Goal: Information Seeking & Learning: Check status

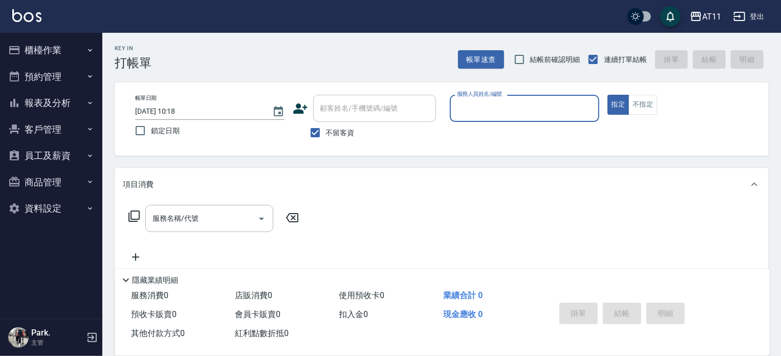
click at [36, 55] on button "櫃檯作業" at bounding box center [51, 50] width 94 height 27
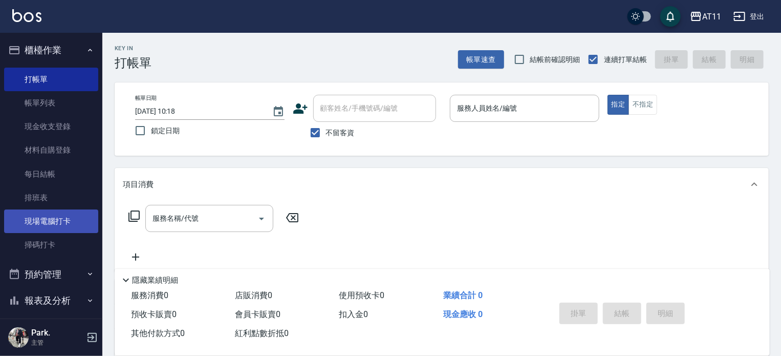
click at [59, 221] on link "現場電腦打卡" at bounding box center [51, 221] width 94 height 24
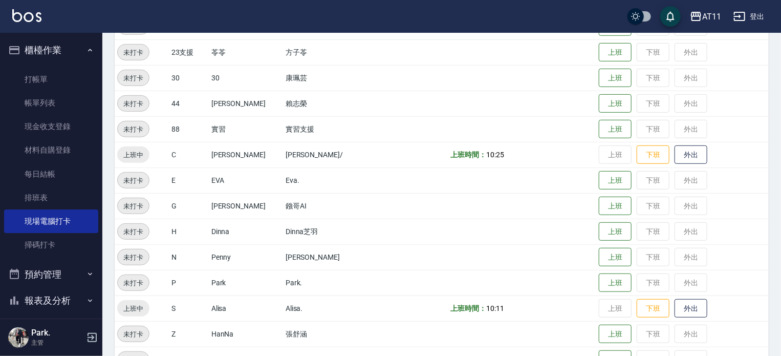
scroll to position [256, 0]
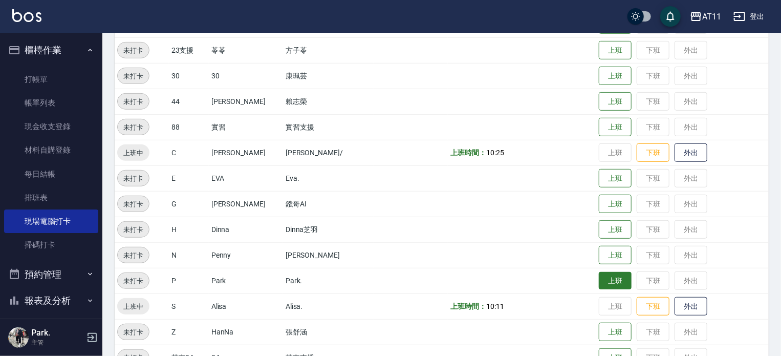
click at [599, 276] on button "上班" at bounding box center [615, 281] width 33 height 18
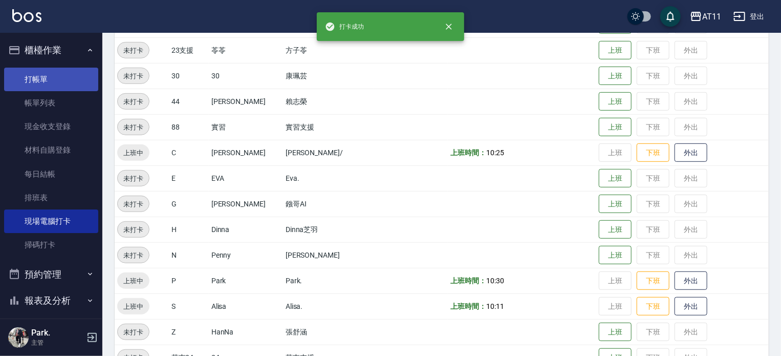
click at [37, 77] on link "打帳單" at bounding box center [51, 80] width 94 height 24
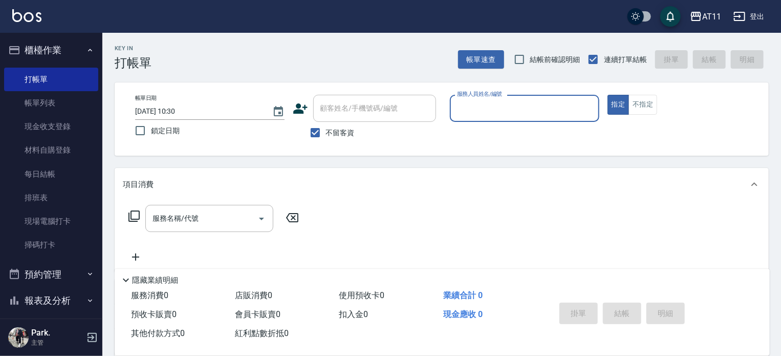
click at [47, 45] on button "櫃檯作業" at bounding box center [51, 50] width 94 height 27
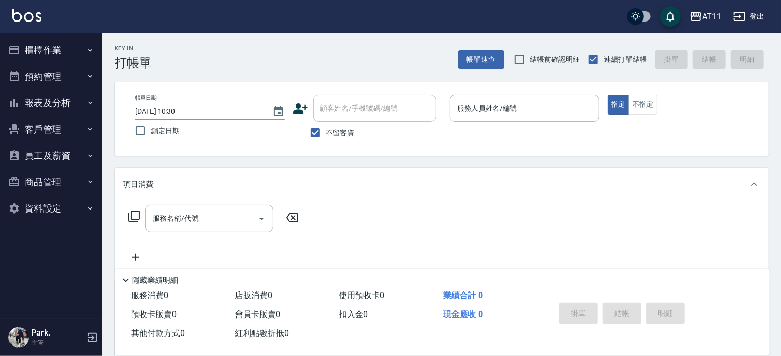
click at [52, 89] on button "預約管理" at bounding box center [51, 76] width 94 height 27
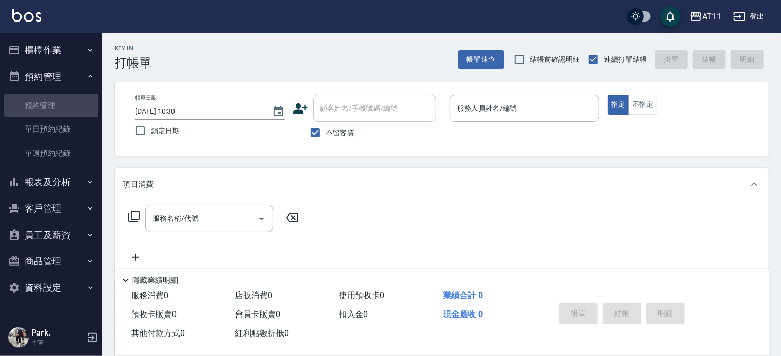
click at [57, 114] on link "預約管理" at bounding box center [51, 106] width 94 height 24
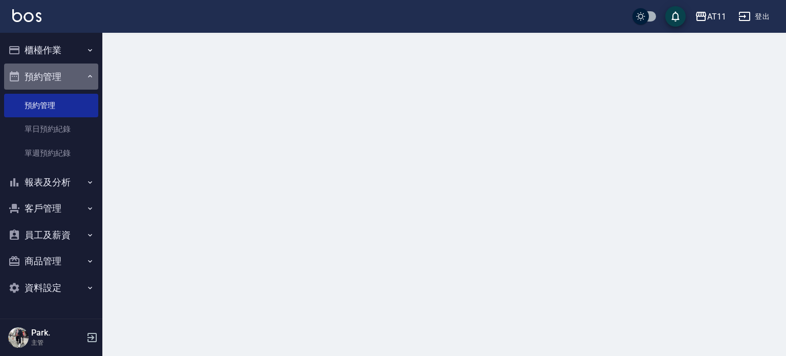
click at [47, 78] on button "預約管理" at bounding box center [51, 76] width 94 height 27
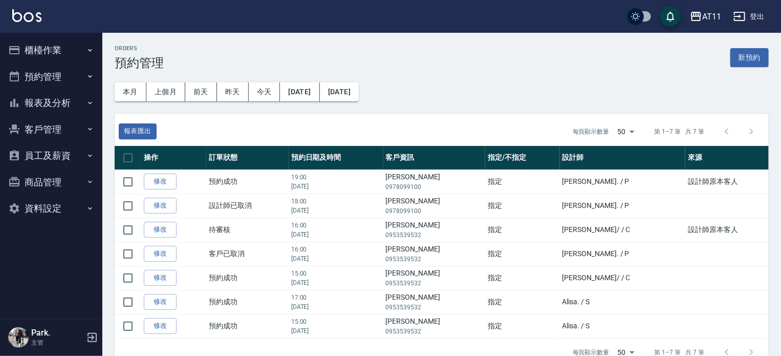
click at [56, 129] on button "客戶管理" at bounding box center [51, 129] width 94 height 27
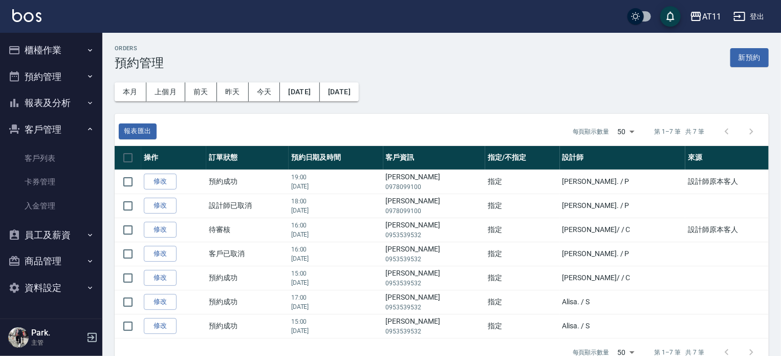
click at [57, 131] on button "客戶管理" at bounding box center [51, 129] width 94 height 27
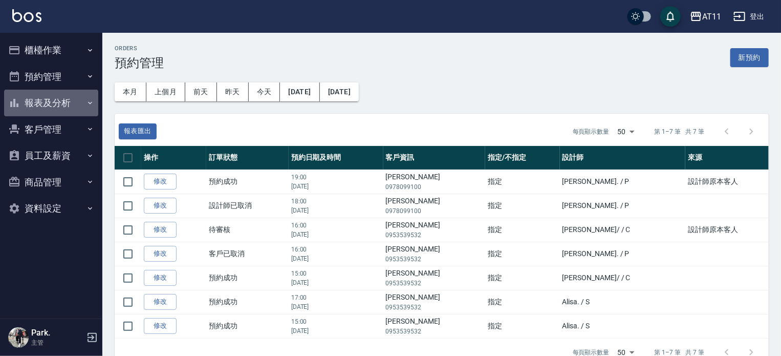
click at [56, 102] on button "報表及分析" at bounding box center [51, 103] width 94 height 27
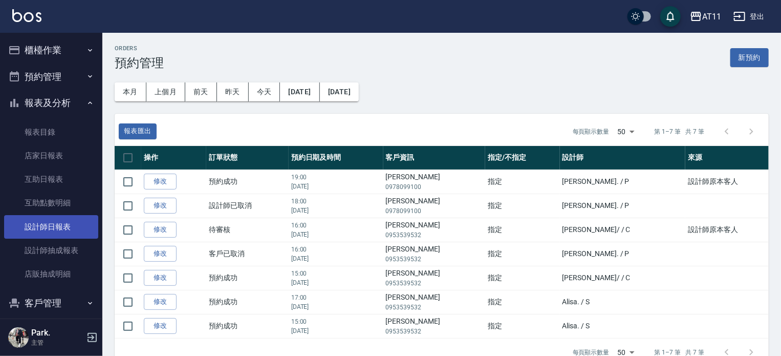
click at [59, 224] on link "設計師日報表" at bounding box center [51, 227] width 94 height 24
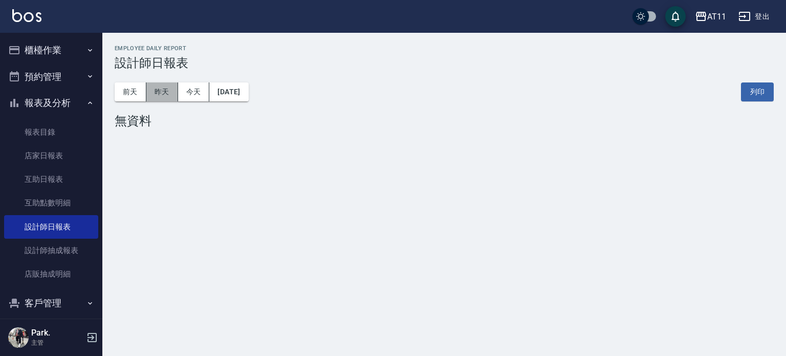
click at [154, 91] on button "昨天" at bounding box center [162, 91] width 32 height 19
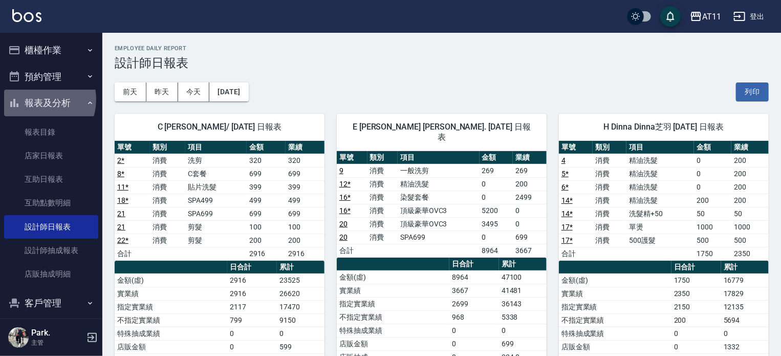
click at [36, 99] on button "報表及分析" at bounding box center [51, 103] width 94 height 27
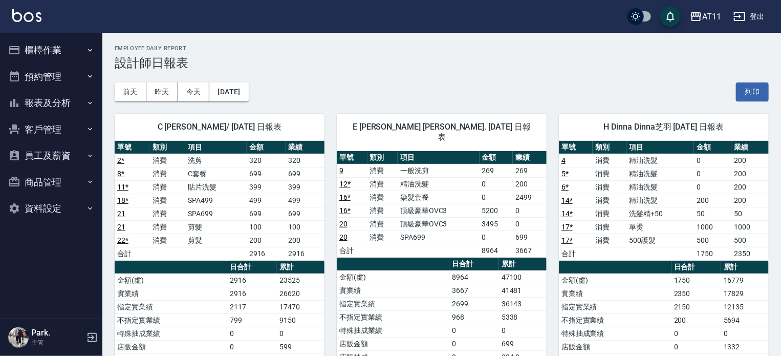
click at [46, 48] on button "櫃檯作業" at bounding box center [51, 50] width 94 height 27
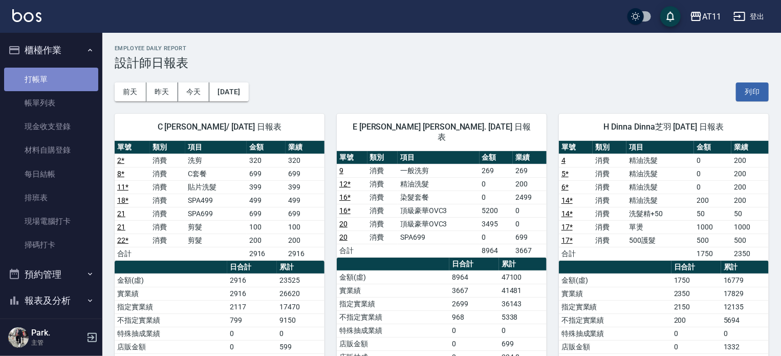
click at [58, 79] on link "打帳單" at bounding box center [51, 80] width 94 height 24
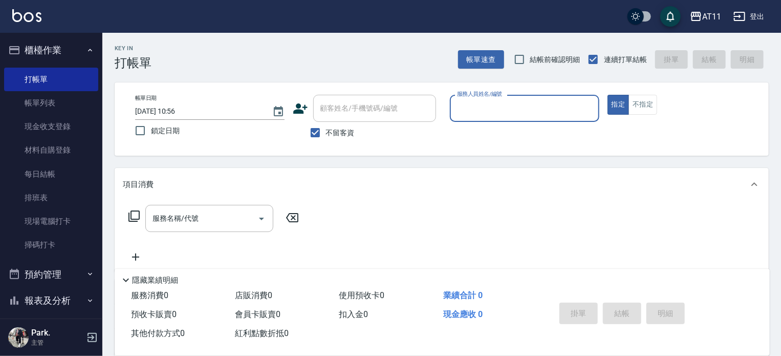
click at [48, 47] on button "櫃檯作業" at bounding box center [51, 50] width 94 height 27
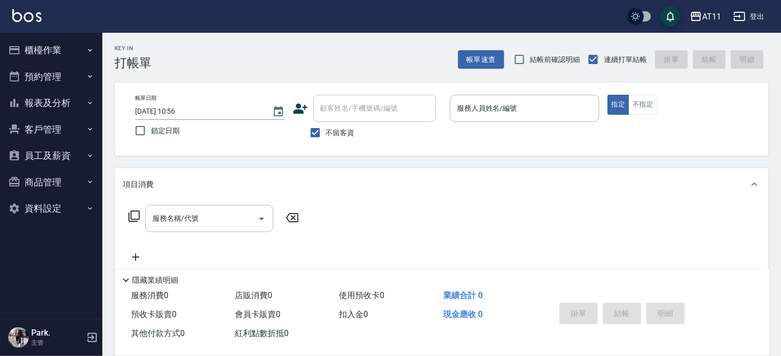
click at [51, 99] on button "報表及分析" at bounding box center [51, 103] width 94 height 27
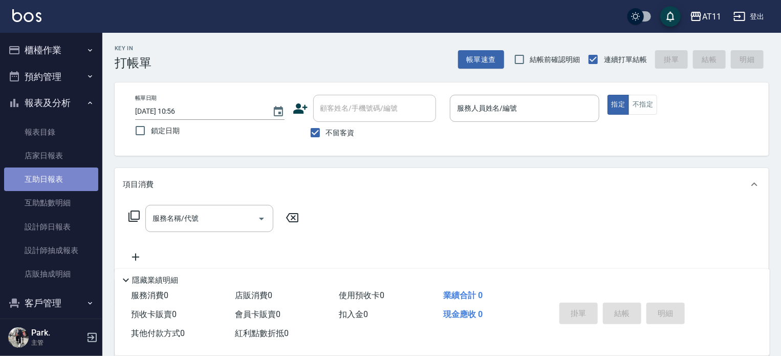
click at [63, 182] on link "互助日報表" at bounding box center [51, 179] width 94 height 24
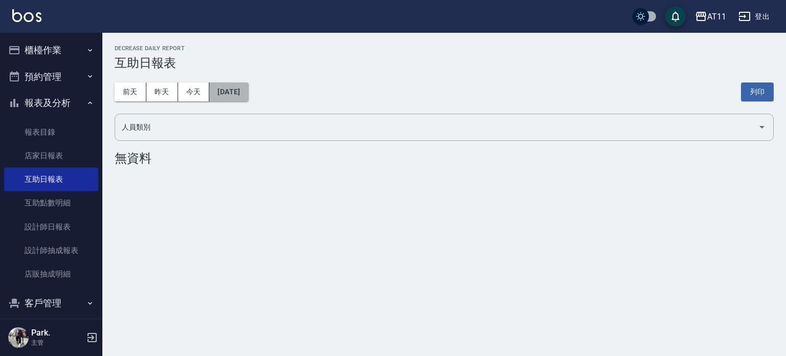
click at [234, 91] on button "[DATE]" at bounding box center [228, 91] width 39 height 19
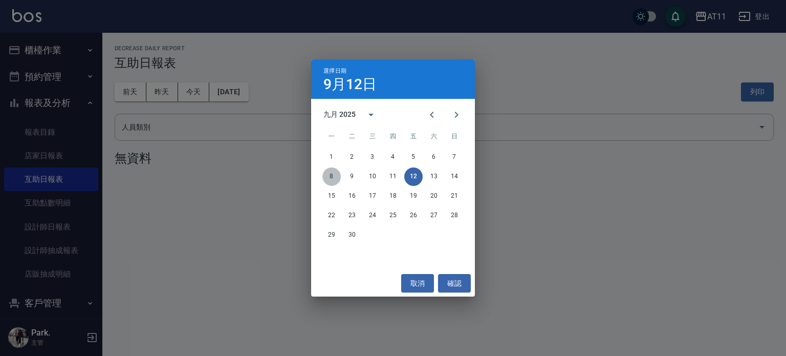
click at [333, 171] on button "8" at bounding box center [332, 176] width 18 height 18
